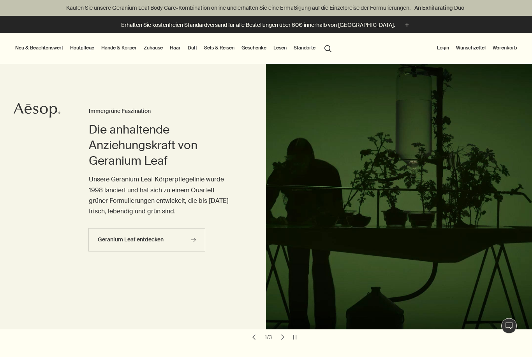
click at [230, 47] on link "Sets & Reisen" at bounding box center [220, 47] width 34 height 9
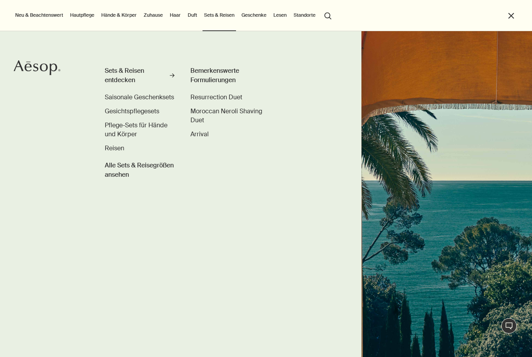
click at [126, 70] on div "Sets & Reisen entdecken" at bounding box center [136, 75] width 63 height 19
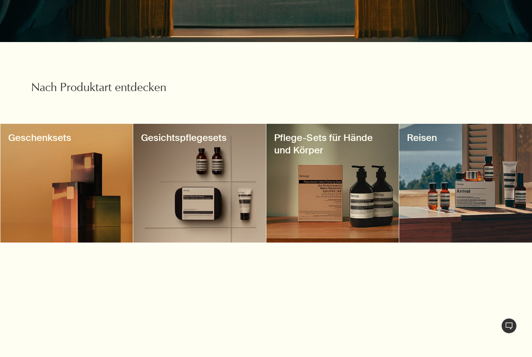
scroll to position [222, 0]
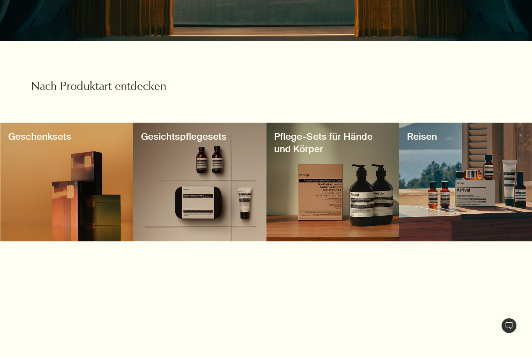
click at [367, 207] on div at bounding box center [333, 182] width 133 height 119
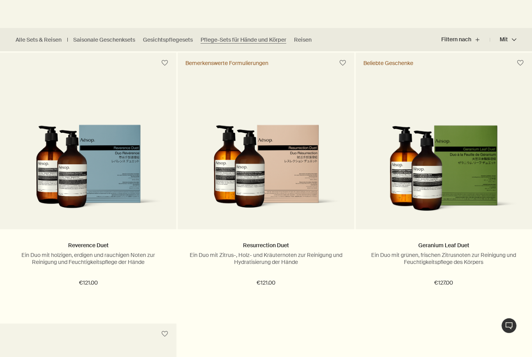
scroll to position [214, 0]
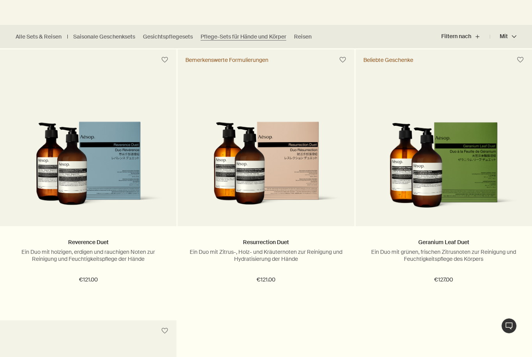
click at [456, 171] on img at bounding box center [444, 168] width 153 height 93
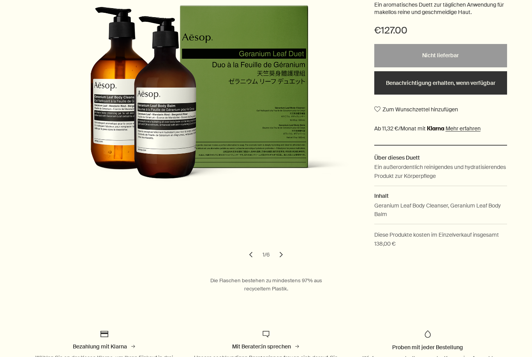
scroll to position [155, 0]
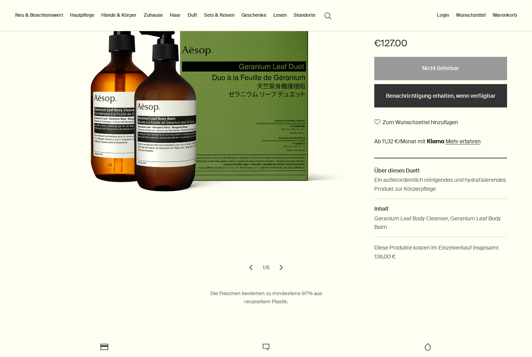
click at [283, 266] on button "chevron" at bounding box center [281, 267] width 17 height 17
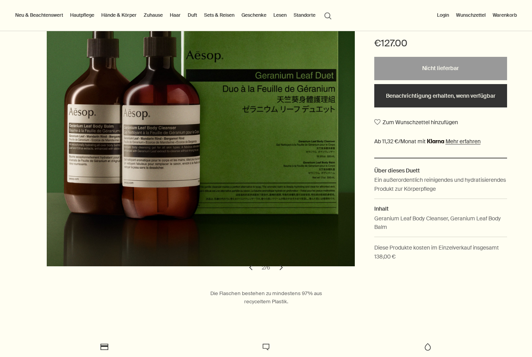
click at [282, 265] on button "chevron" at bounding box center [281, 267] width 17 height 17
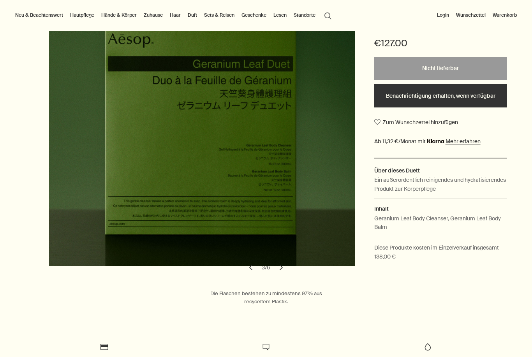
click at [280, 264] on button "chevron" at bounding box center [281, 267] width 17 height 17
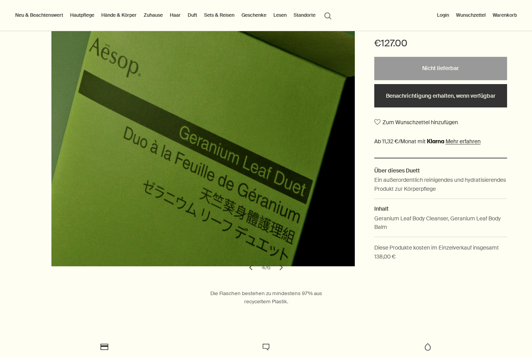
click at [280, 264] on button "chevron" at bounding box center [281, 267] width 17 height 17
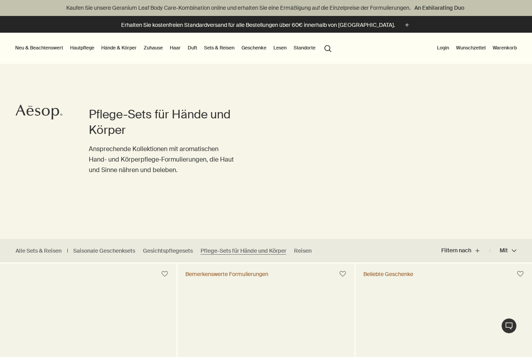
click at [129, 44] on link "Hände & Körper" at bounding box center [119, 47] width 39 height 9
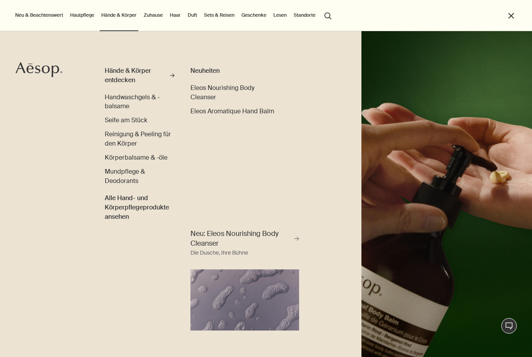
click at [147, 133] on span "Reinigung & Peeling für den Körper" at bounding box center [138, 139] width 66 height 18
